Goal: Information Seeking & Learning: Learn about a topic

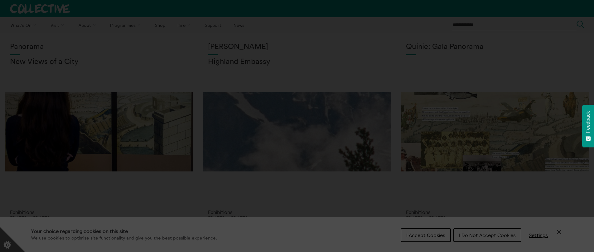
click at [157, 183] on section "**********" at bounding box center [297, 126] width 594 height 252
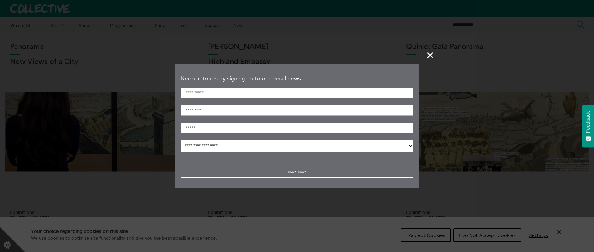
click at [422, 239] on section "**********" at bounding box center [297, 126] width 594 height 252
click at [428, 58] on span "+" at bounding box center [430, 55] width 18 height 18
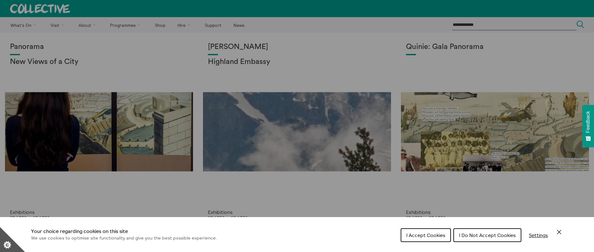
click at [431, 234] on span "I Accept Cookies" at bounding box center [425, 235] width 39 height 6
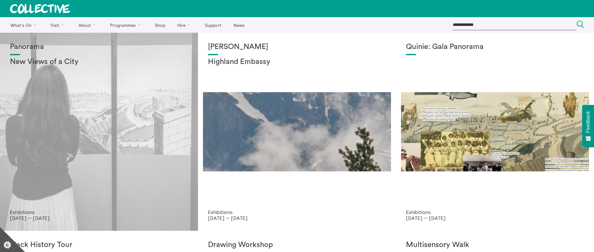
click at [113, 107] on div "Panorama New Views of a City" at bounding box center [99, 126] width 178 height 167
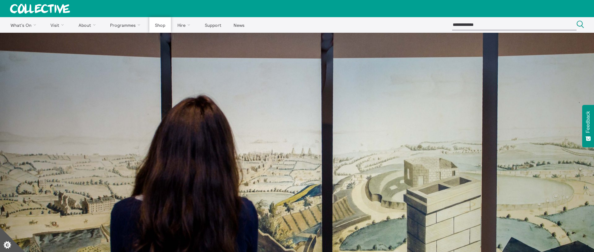
click at [160, 25] on link "Shop" at bounding box center [159, 25] width 21 height 16
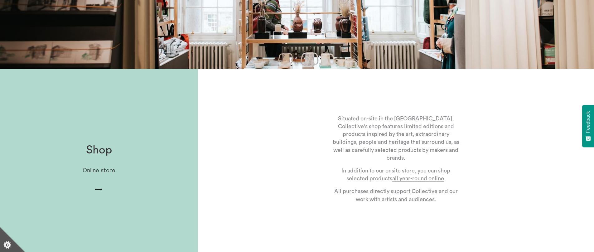
scroll to position [161, 0]
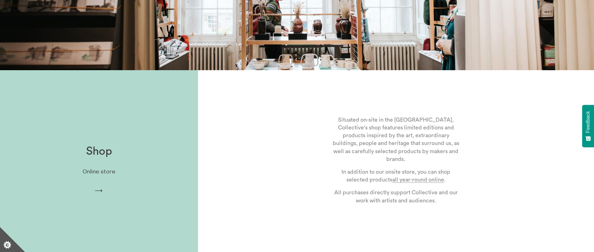
click at [99, 192] on icon "Arrow" at bounding box center [99, 191] width 10 height 6
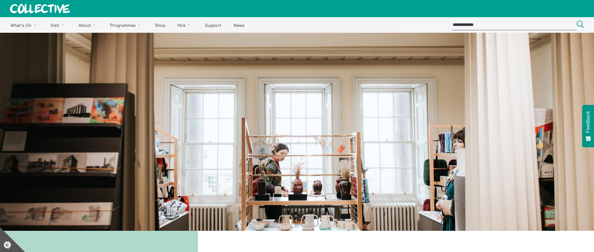
scroll to position [161, 0]
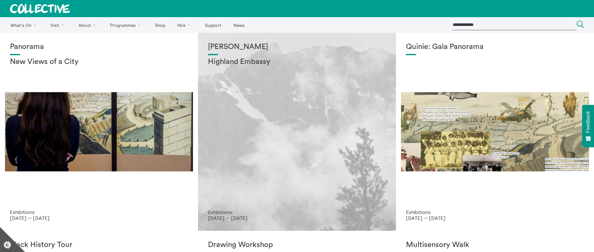
click at [256, 84] on div "Shen Xin Highland Embassy" at bounding box center [297, 126] width 178 height 167
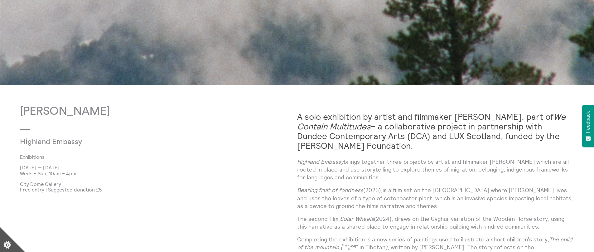
scroll to position [392, 0]
